Goal: Task Accomplishment & Management: Manage account settings

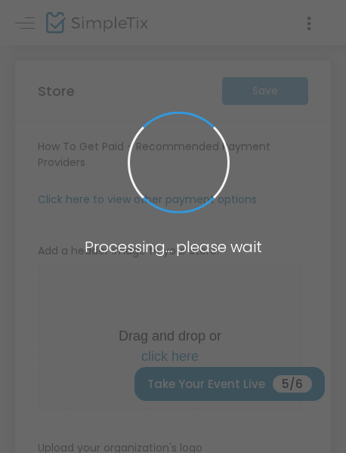
type input "https://GoodStrangeCo"
radio input "false"
radio input "true"
type input "Good Strange Co"
type input "7143561253"
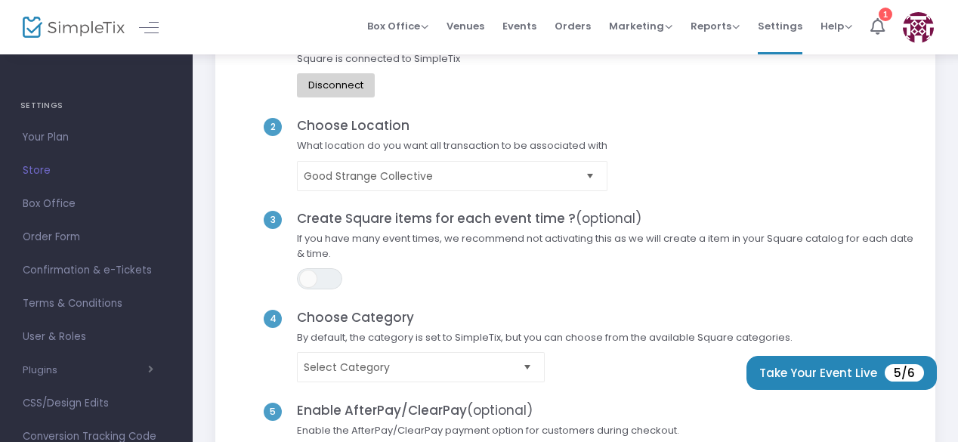
scroll to position [122, 0]
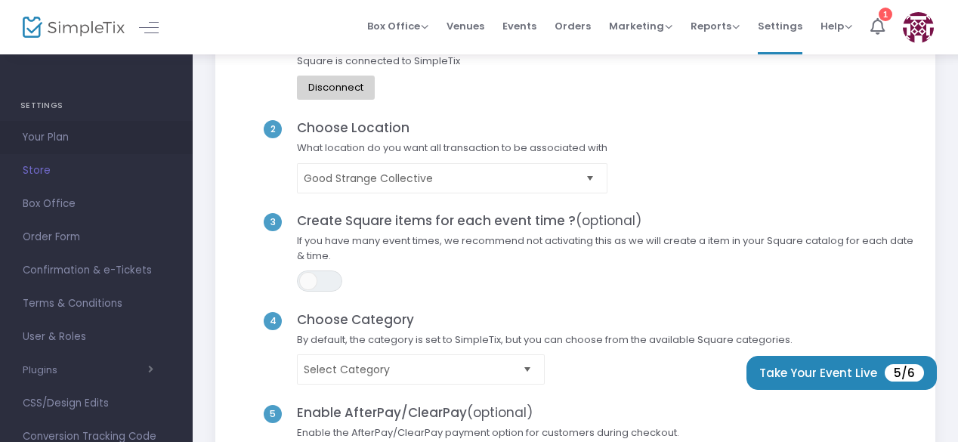
click at [46, 133] on span "Your Plan" at bounding box center [96, 138] width 147 height 20
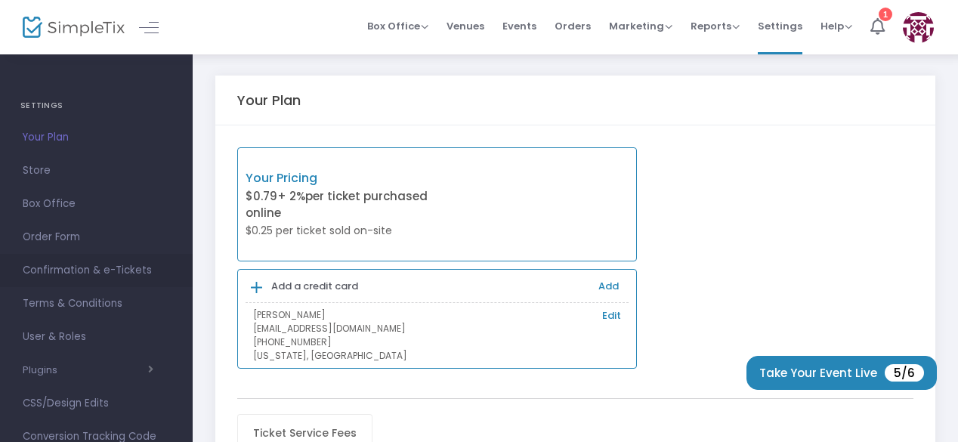
click at [73, 271] on span "Confirmation & e-Tickets" at bounding box center [96, 271] width 147 height 20
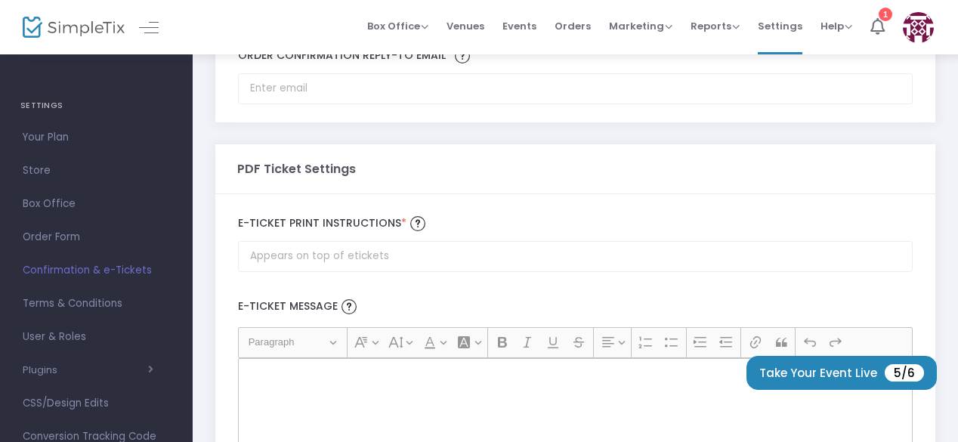
scroll to position [100, 0]
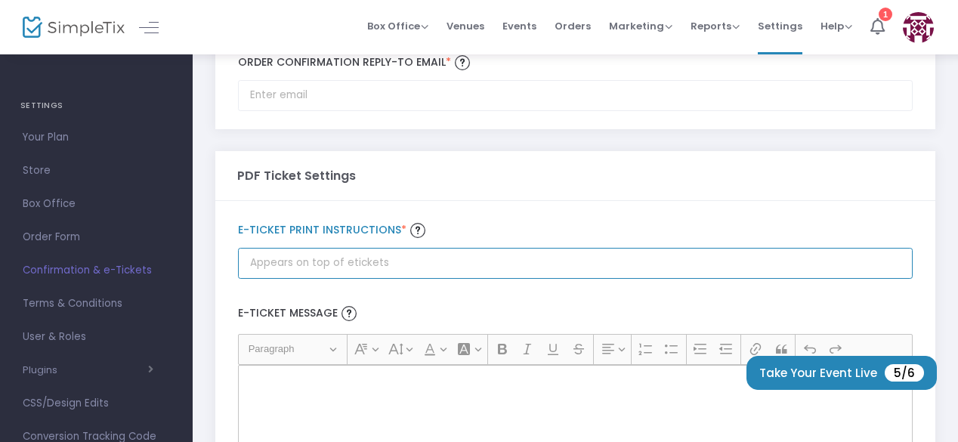
click at [469, 111] on input "Order Confirmation Reply-to email *" at bounding box center [575, 95] width 675 height 31
drag, startPoint x: 469, startPoint y: 261, endPoint x: 228, endPoint y: 238, distance: 241.5
click at [228, 238] on div "E-Ticket print Instructions * E-Ticket Message Heading Paragraph Paragraph Head…" at bounding box center [575, 367] width 720 height 333
click at [438, 111] on input "Order Confirmation Reply-to email *" at bounding box center [575, 95] width 675 height 31
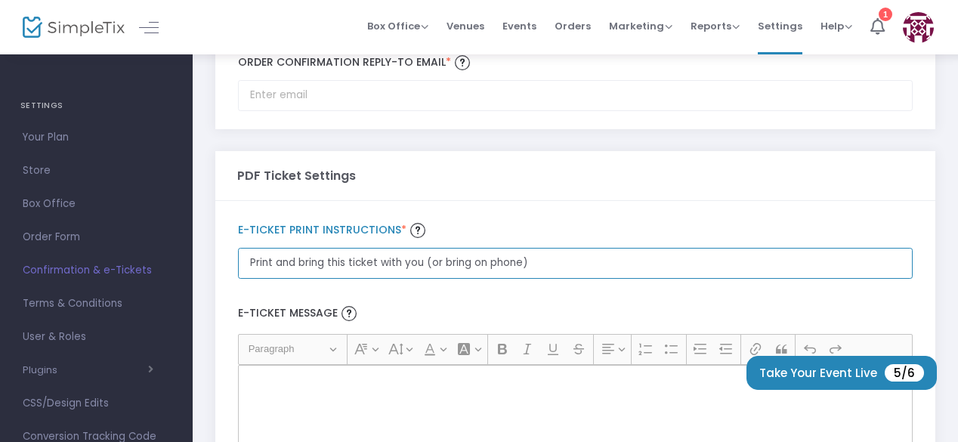
type input "Print and bring this ticket with you (or bring on phone)"
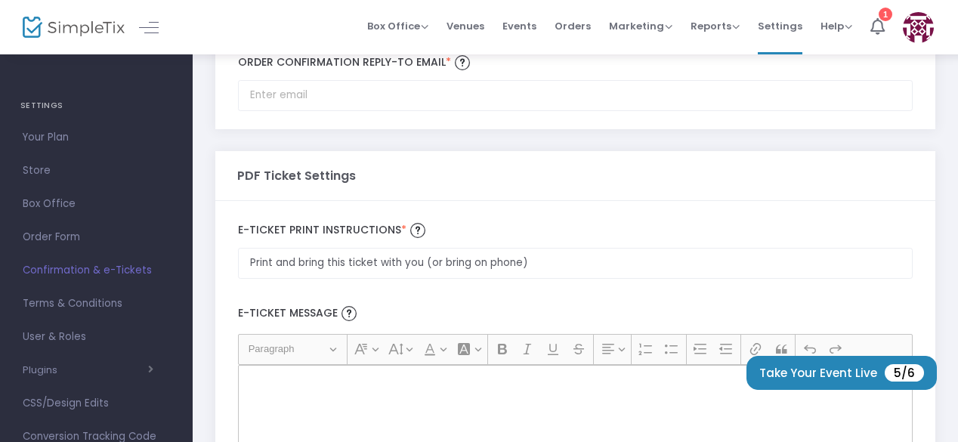
click at [518, 166] on div "PDF Ticket Settings" at bounding box center [575, 175] width 677 height 49
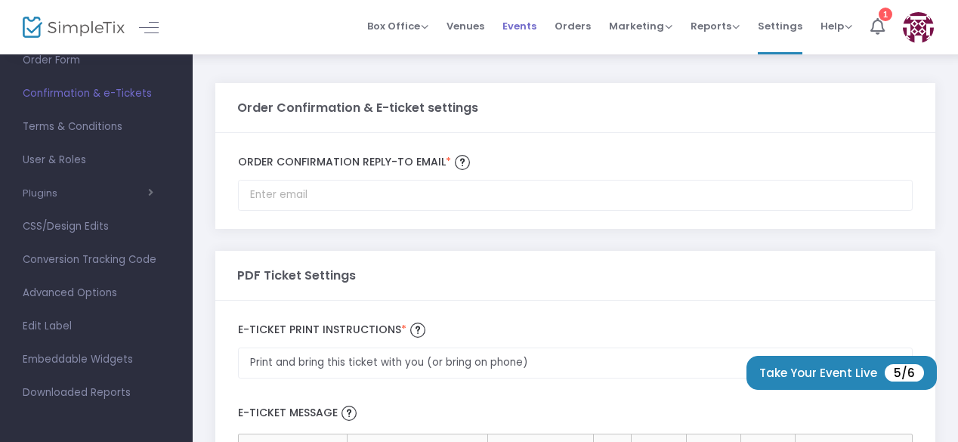
click at [526, 21] on span "Events" at bounding box center [520, 26] width 34 height 39
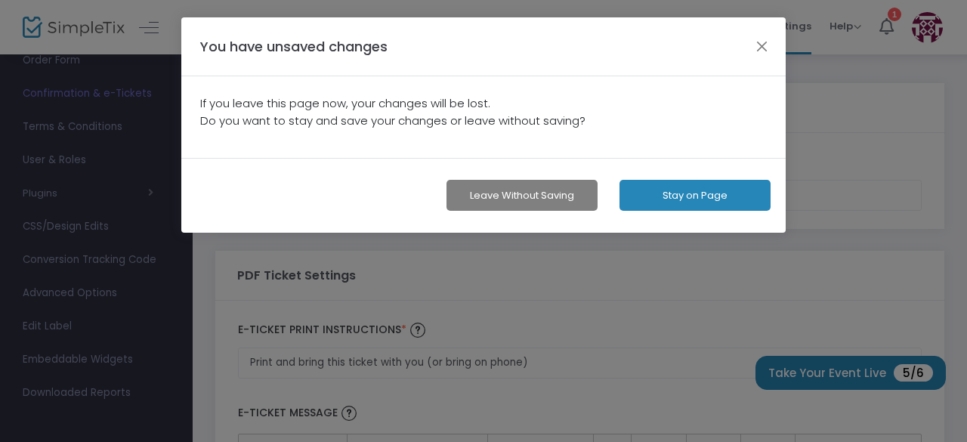
click at [670, 193] on button "Stay on Page" at bounding box center [695, 195] width 151 height 31
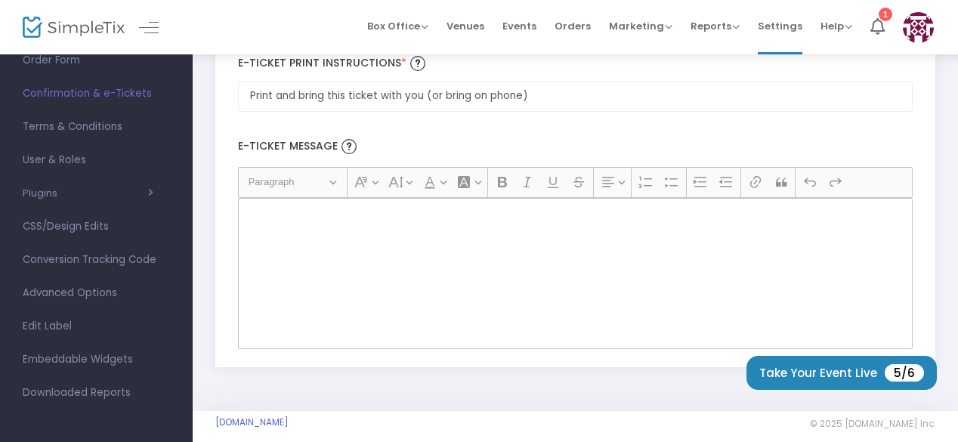
scroll to position [268, 0]
click at [101, 127] on span "Terms & Conditions" at bounding box center [96, 127] width 147 height 20
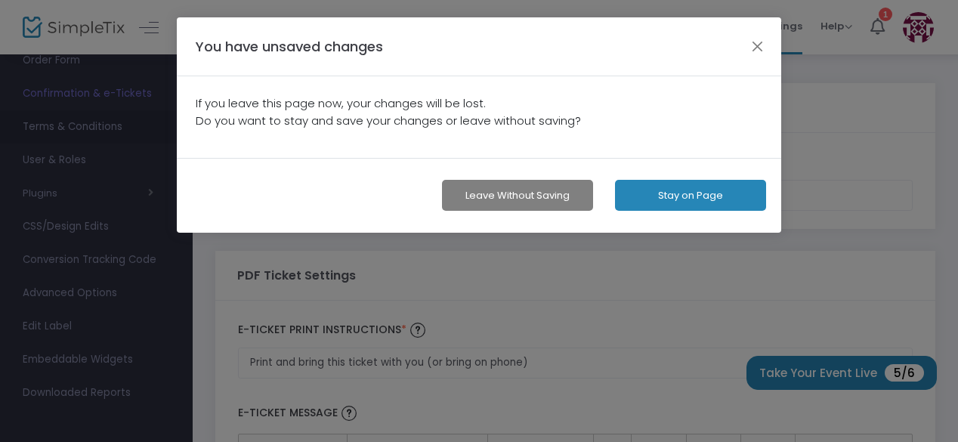
scroll to position [0, 0]
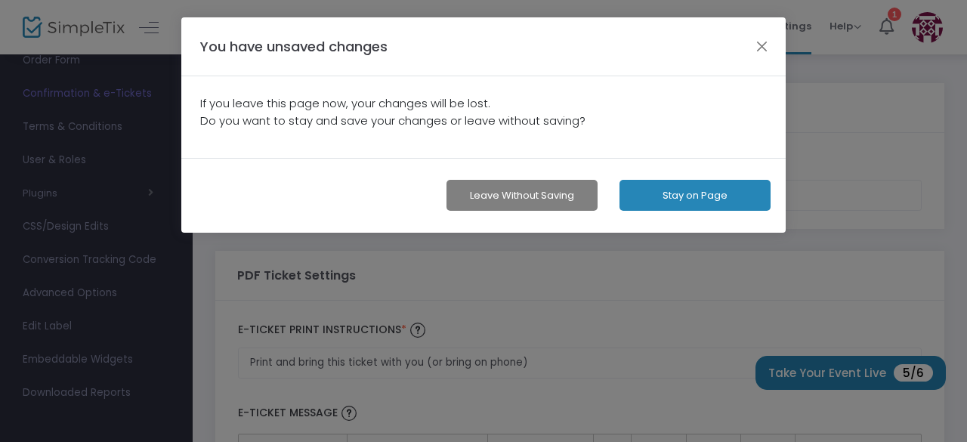
click at [552, 203] on button "Leave without Saving" at bounding box center [522, 195] width 151 height 31
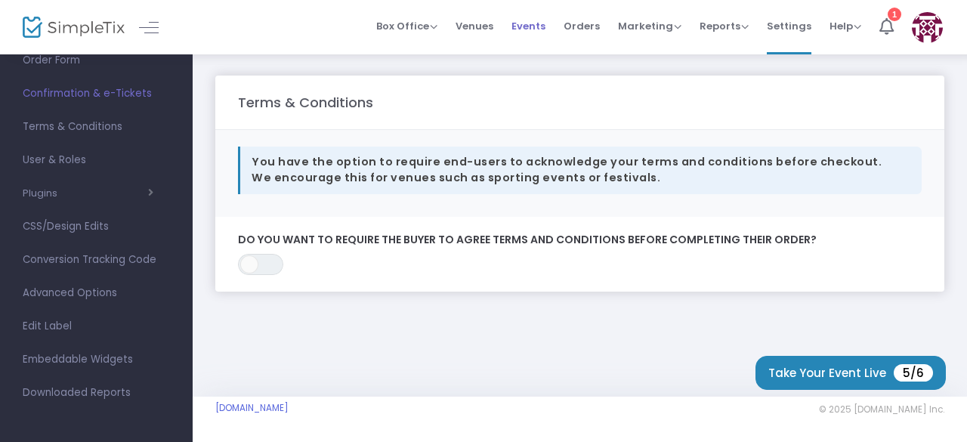
click at [521, 25] on span "Events" at bounding box center [529, 26] width 34 height 39
